Goal: Task Accomplishment & Management: Use online tool/utility

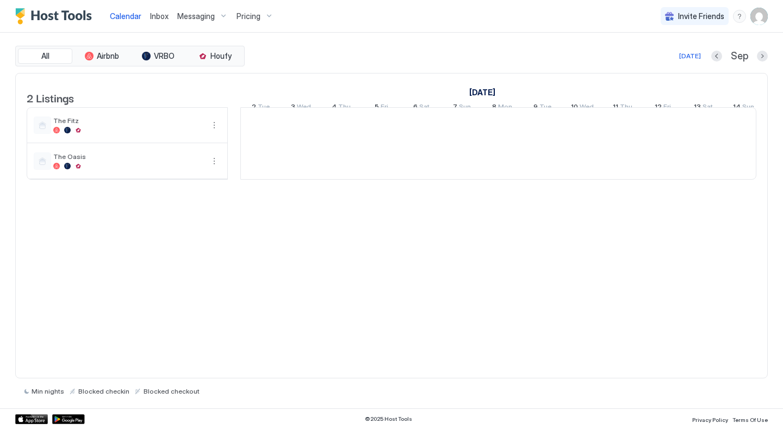
scroll to position [0, 604]
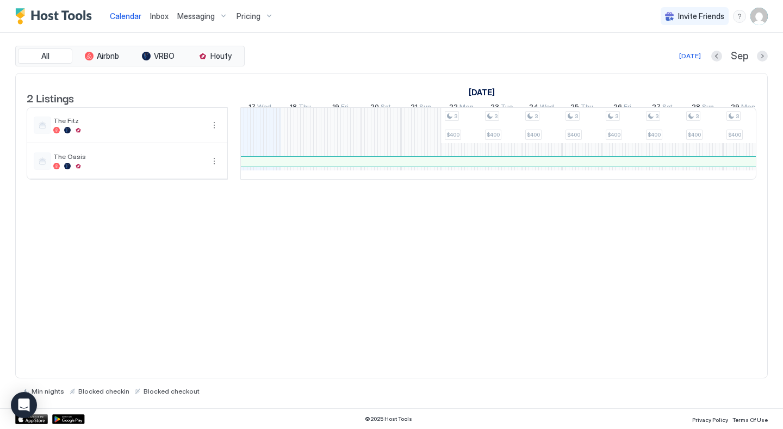
click at [155, 16] on span "Inbox" at bounding box center [159, 15] width 18 height 9
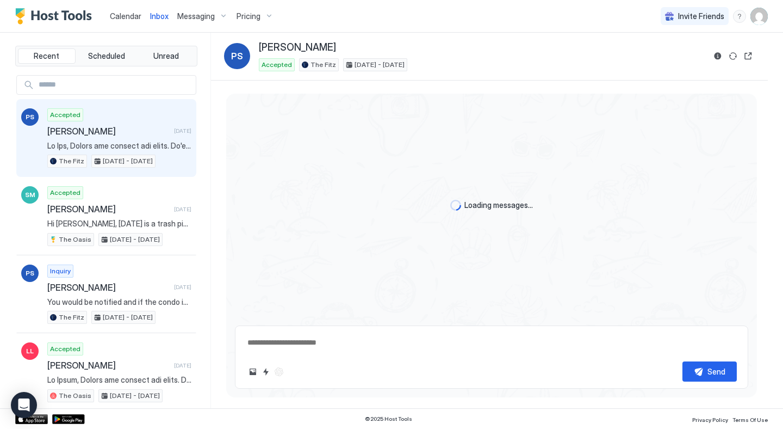
type textarea "*"
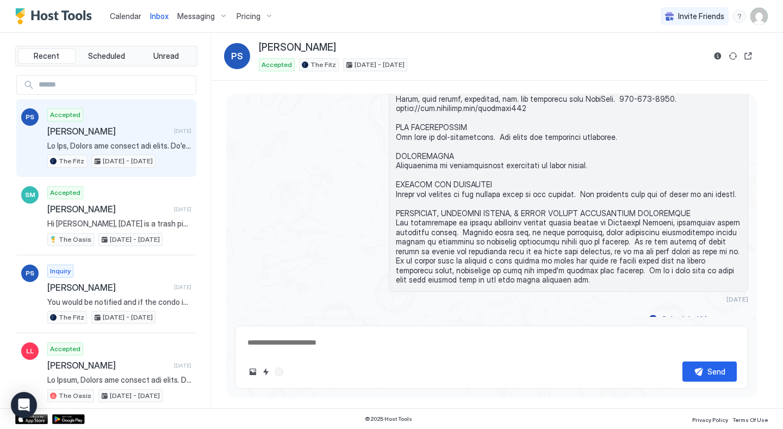
click at [129, 17] on span "Calendar" at bounding box center [126, 15] width 32 height 9
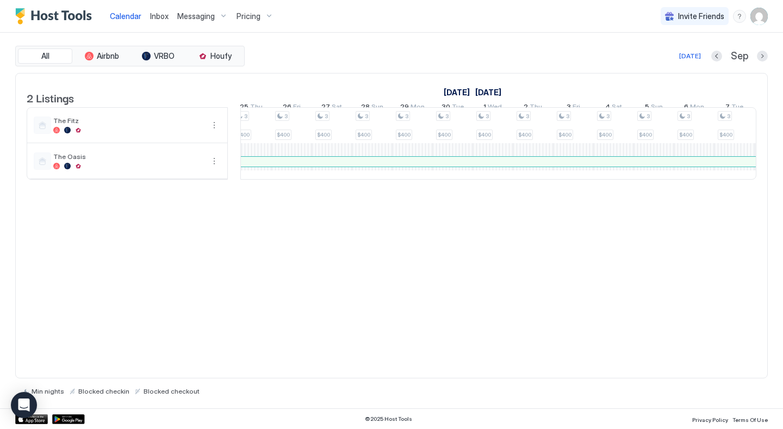
scroll to position [0, 972]
